Goal: Task Accomplishment & Management: Complete application form

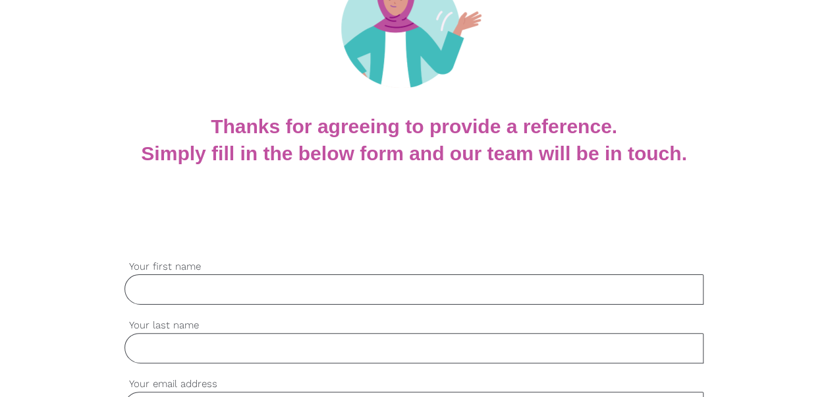
scroll to position [337, 0]
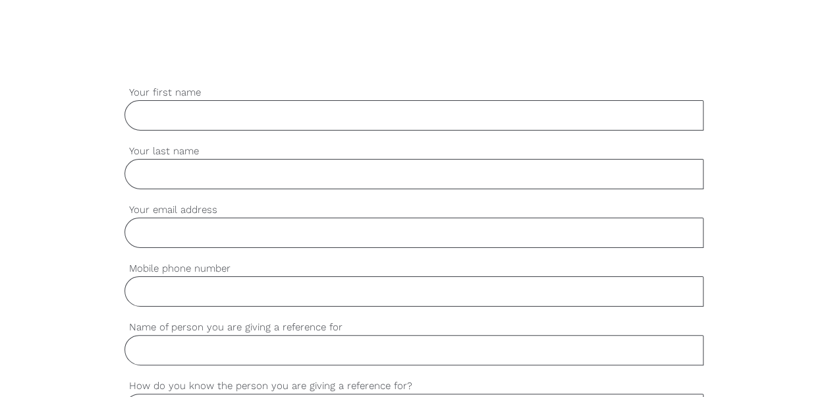
click at [227, 109] on input "Your first name" at bounding box center [415, 115] width 580 height 30
type input "[PERSON_NAME]"
type input "[EMAIL_ADDRESS][DOMAIN_NAME]"
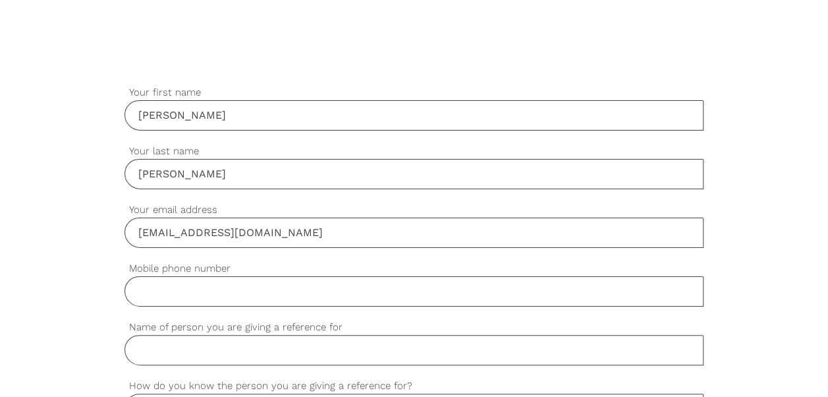
type input "0450804682"
click at [231, 295] on input "0450804682" at bounding box center [415, 291] width 580 height 30
click at [213, 353] on input "Name of person you are giving a reference for" at bounding box center [415, 350] width 580 height 30
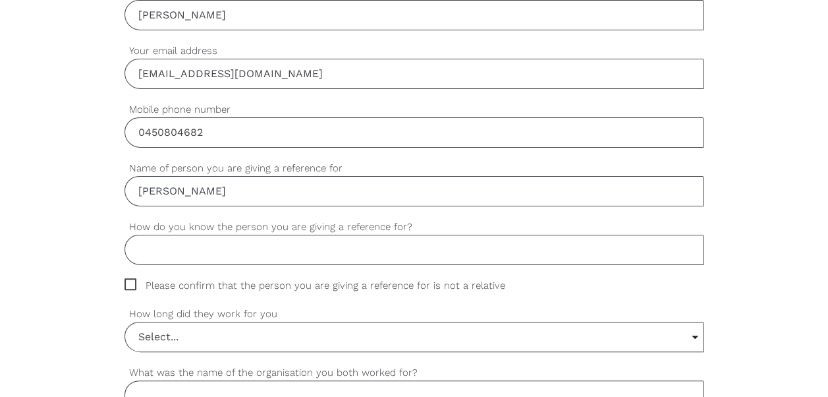
scroll to position [498, 0]
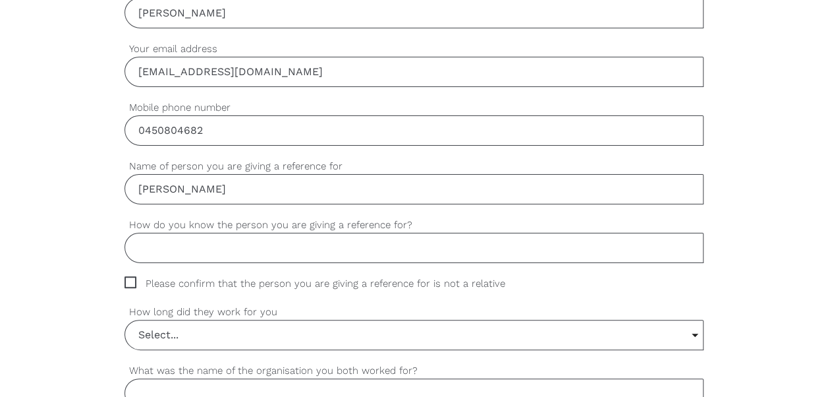
type input "[PERSON_NAME]"
click at [240, 237] on input "How do you know the person you are giving a reference for?" at bounding box center [415, 248] width 580 height 30
click at [128, 277] on span "Please confirm that the person you are giving a reference for is not a relative" at bounding box center [328, 283] width 406 height 15
click at [128, 277] on input "Please confirm that the person you are giving a reference for is not a relative" at bounding box center [129, 280] width 9 height 9
checkbox input "true"
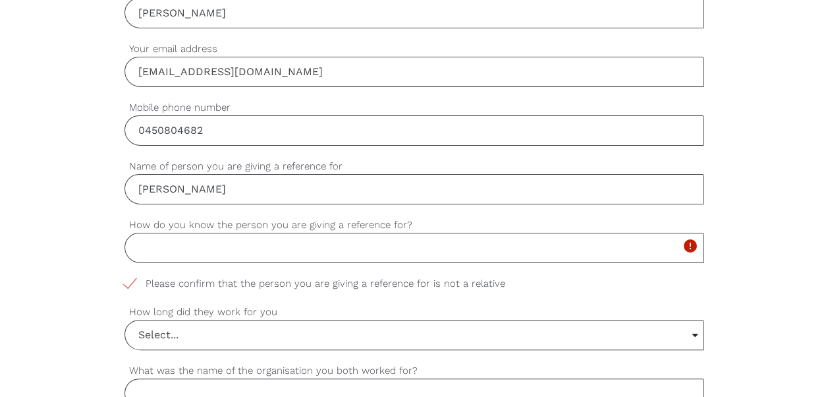
click at [159, 249] on input "How do you know the person you are giving a reference for?" at bounding box center [415, 248] width 580 height 30
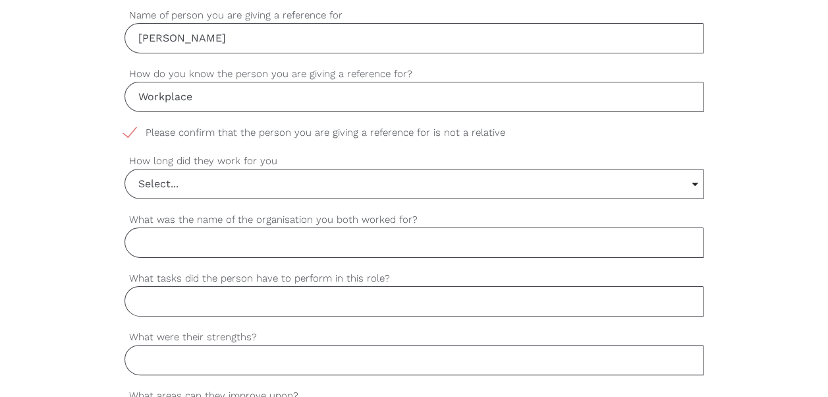
scroll to position [650, 0]
type input "Workplace"
click at [696, 182] on input "Select..." at bounding box center [414, 182] width 578 height 29
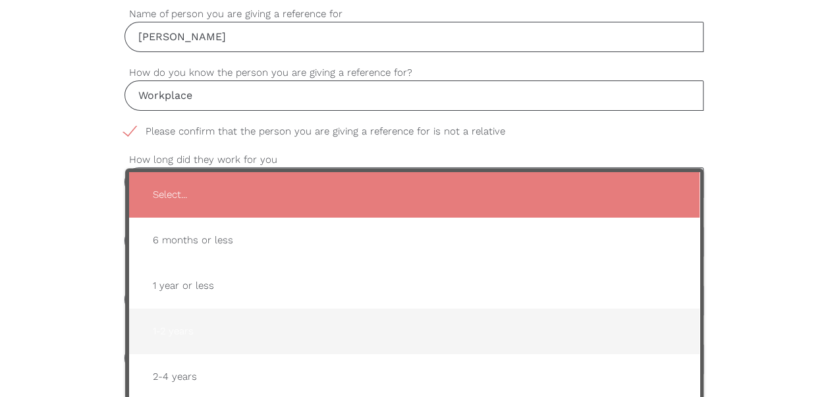
click at [176, 331] on span "1-2 years" at bounding box center [414, 331] width 544 height 32
type input "1-2 years"
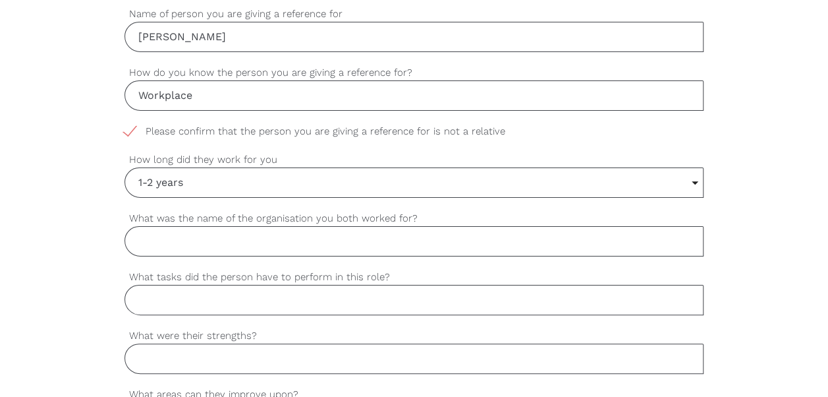
click at [202, 231] on input "What was the name of the organisation you both worked for?" at bounding box center [415, 241] width 580 height 30
type input "Homewood Care"
click at [188, 287] on input "What tasks did the person have to perform in this role?" at bounding box center [415, 300] width 580 height 30
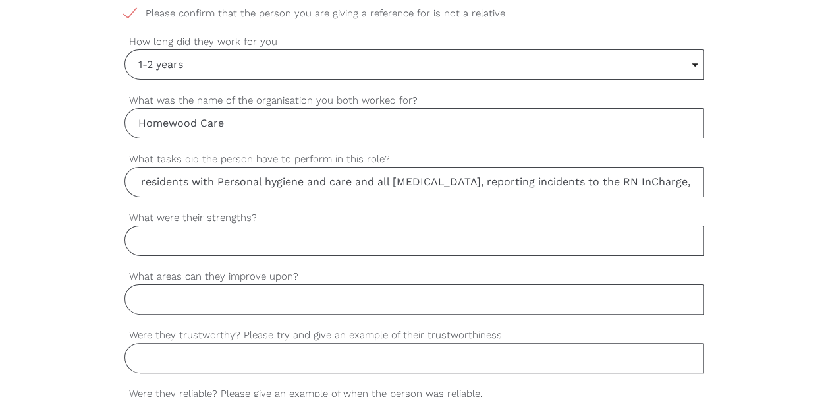
scroll to position [769, 0]
type input "Assist residents with Personal hygiene and care and all [MEDICAL_DATA], reporti…"
click at [217, 232] on input "What were their strengths?" at bounding box center [415, 239] width 580 height 30
type input "Communication"
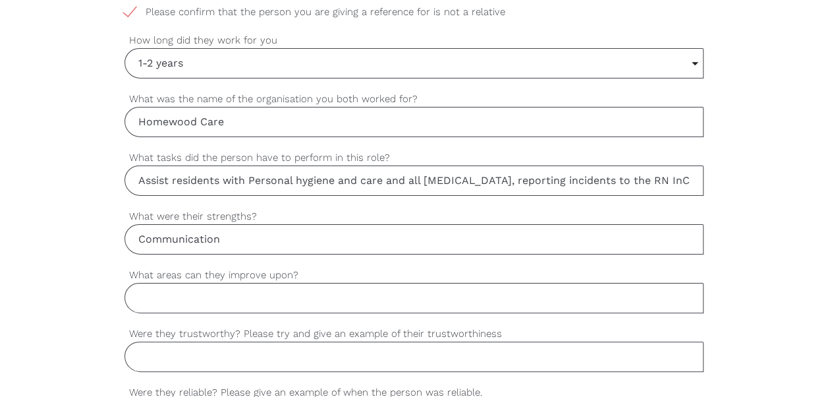
click at [183, 292] on input "What areas can they improve upon?" at bounding box center [415, 298] width 580 height 30
click at [258, 294] on input "Conflict management" at bounding box center [415, 298] width 580 height 30
type input "Conflict management"
click at [215, 359] on input "Were they trustworthy? Please try and give an example of their trustworthiness" at bounding box center [415, 356] width 580 height 30
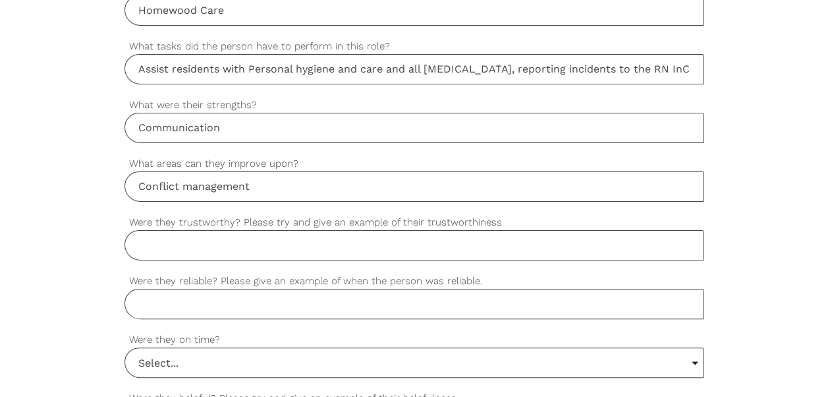
scroll to position [892, 0]
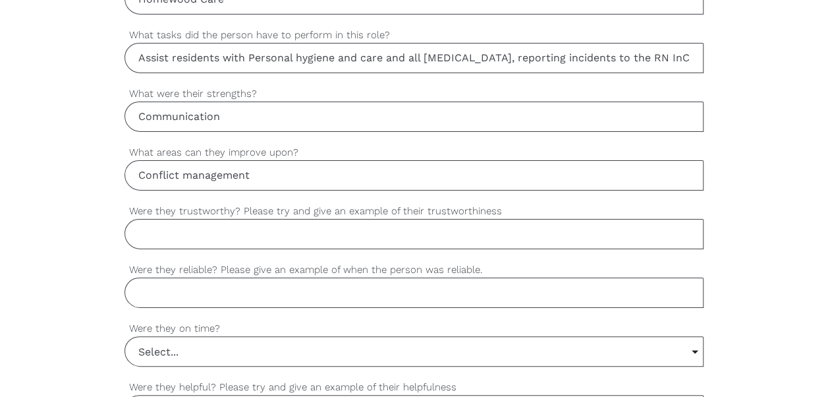
click at [202, 221] on input "Were they trustworthy? Please try and give an example of their trustworthiness" at bounding box center [415, 234] width 580 height 30
click at [339, 233] on input "Sampanna was trustworthy during his" at bounding box center [415, 234] width 580 height 30
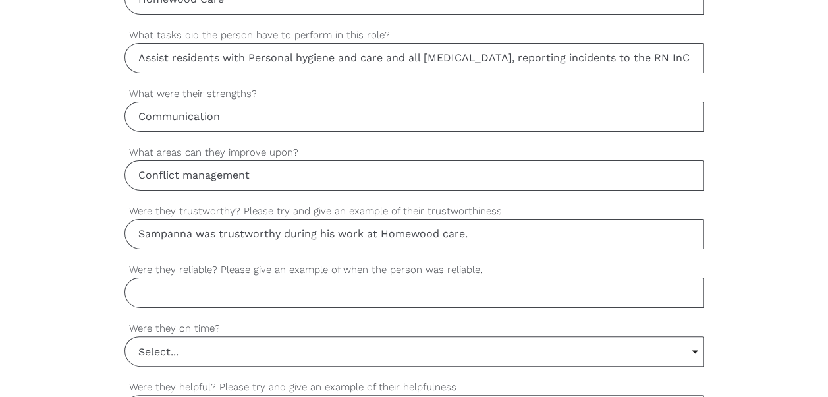
click at [469, 229] on input "Sampanna was trustworthy during his work at Homewood care." at bounding box center [415, 234] width 580 height 30
type input "Sampanna was trustworthy during his work at Homewood care. Sampanna mostly did …"
click at [221, 291] on input "Were they reliable? Please give an example of when the person was reliable." at bounding box center [415, 292] width 580 height 30
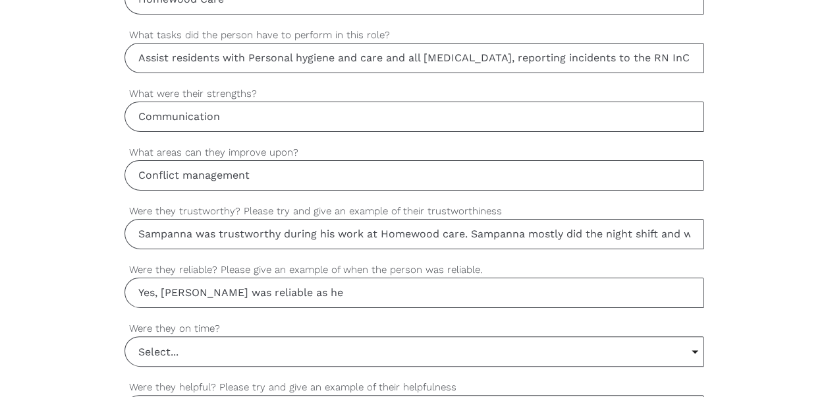
click at [294, 285] on input "Yes, [PERSON_NAME] was reliable as he" at bounding box center [415, 292] width 580 height 30
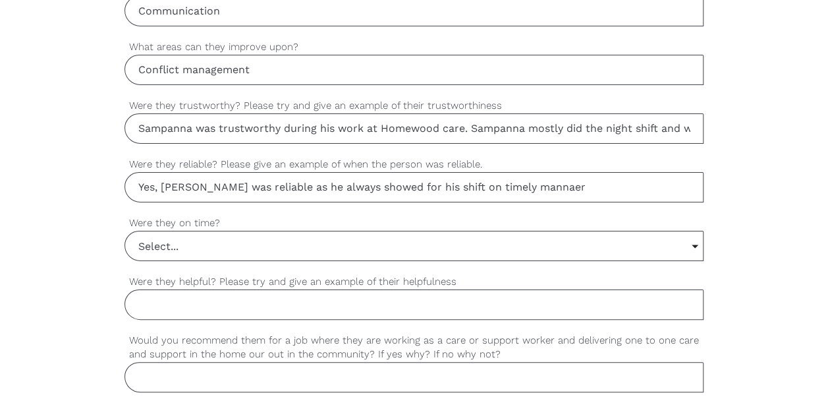
scroll to position [999, 0]
type input "Yes, [PERSON_NAME] was reliable as he always showed for his shift on timely man…"
click at [701, 236] on input "Select..." at bounding box center [414, 244] width 578 height 29
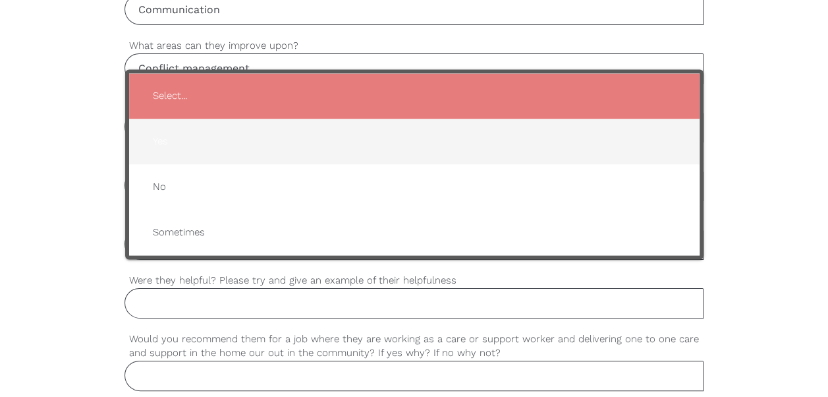
click at [165, 136] on span "Yes" at bounding box center [414, 141] width 544 height 32
type input "Yes"
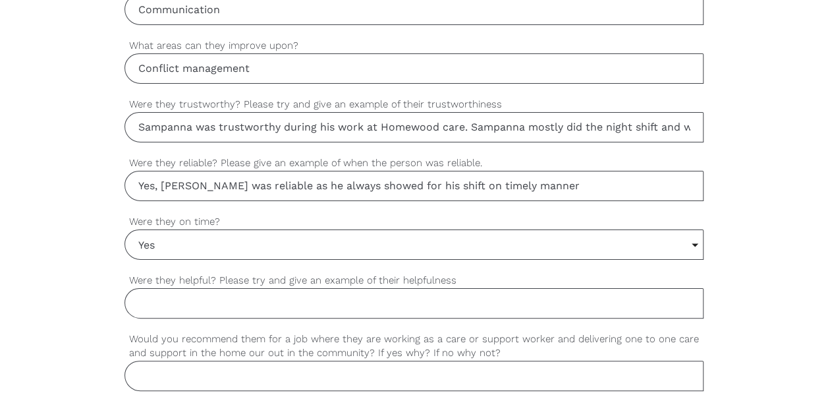
click at [197, 300] on input "Were they helpful? Please try and give an example of their helpfulness" at bounding box center [415, 303] width 580 height 30
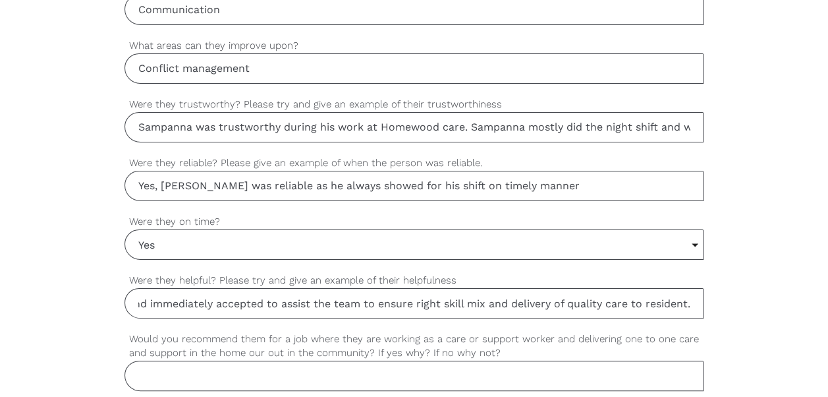
scroll to position [0, 729]
type input "Sampanna was directed to change the floor when two staff members were both new …"
click at [219, 368] on input "Would you recommend them for a job where they are working as a care or support …" at bounding box center [415, 375] width 580 height 30
click at [335, 365] on input "Yes, i would recommend [PERSON_NAME]" at bounding box center [415, 375] width 580 height 30
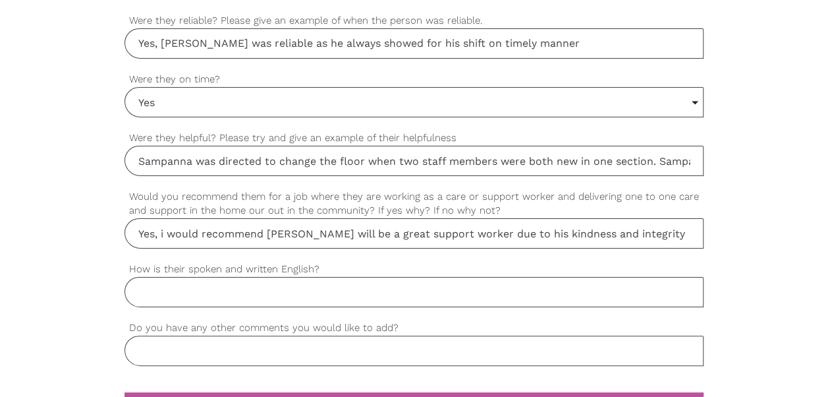
scroll to position [1255, 0]
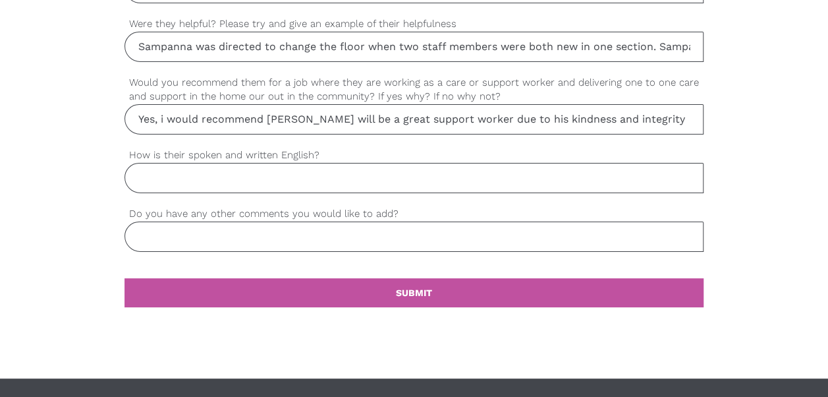
type input "Yes, i would recommend [PERSON_NAME] will be a great support worker due to his …"
click at [200, 174] on input "How is their spoken and written English?" at bounding box center [415, 178] width 580 height 30
type input "Good communication skill"
click at [178, 233] on input "Do you have any other comments you would like to add?" at bounding box center [415, 236] width 580 height 30
click at [237, 229] on input "I wish sampanna" at bounding box center [415, 236] width 580 height 30
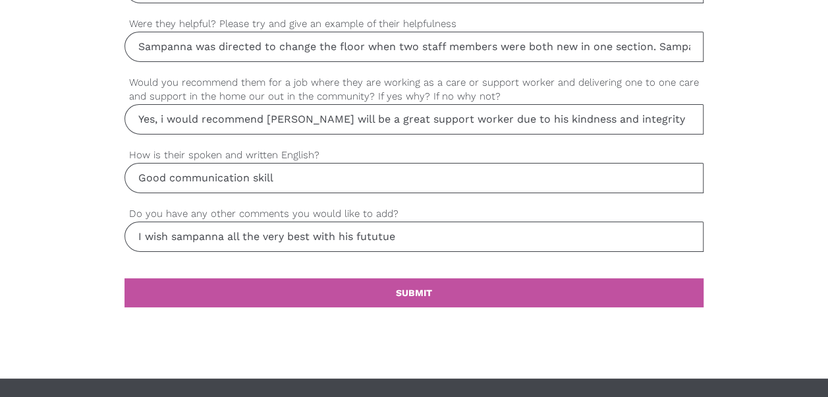
click at [404, 224] on input "I wish sampanna all the very best with his fututue" at bounding box center [415, 236] width 580 height 30
type input "I wish sampanna all the very best with his future"
click at [403, 287] on b "SUBMIT" at bounding box center [414, 292] width 36 height 11
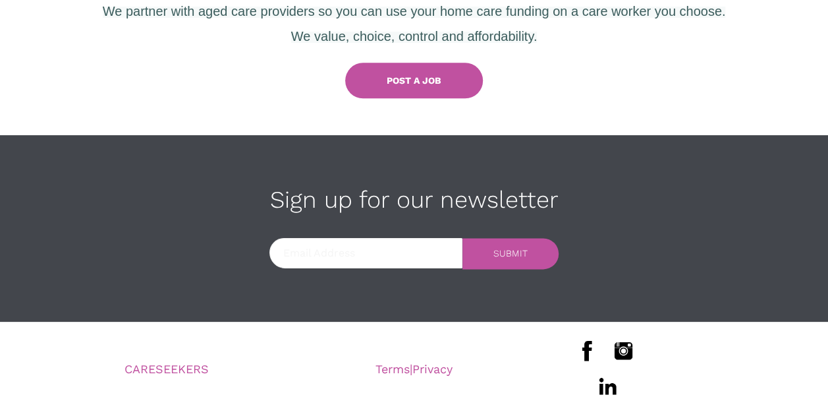
scroll to position [700, 0]
